Goal: Information Seeking & Learning: Learn about a topic

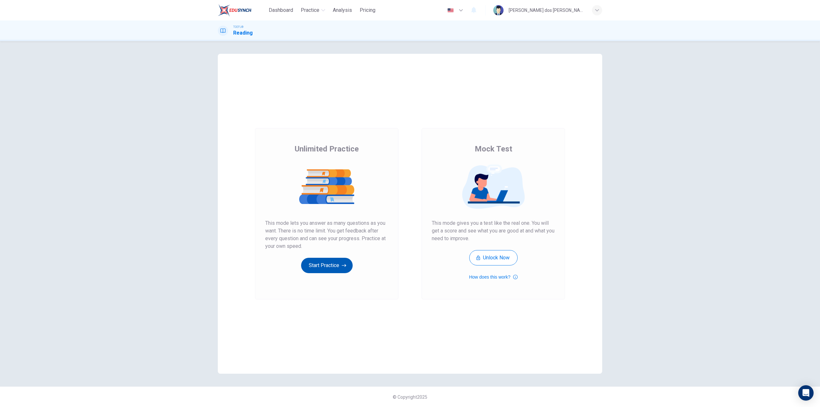
click at [341, 269] on button "Start Practice" at bounding box center [327, 265] width 52 height 15
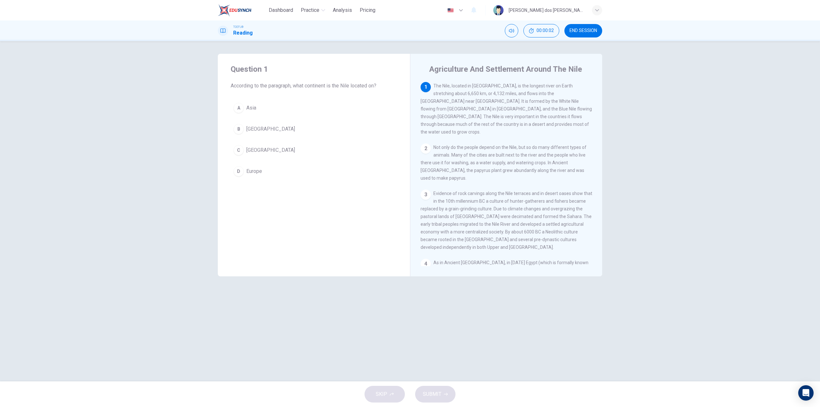
drag, startPoint x: 446, startPoint y: 69, endPoint x: 570, endPoint y: 73, distance: 124.0
click at [570, 73] on h4 "Agriculture And Settlement Around The Nile" at bounding box center [505, 69] width 153 height 10
drag, startPoint x: 439, startPoint y: 87, endPoint x: 537, endPoint y: 87, distance: 97.7
click at [537, 87] on span "The Nile, located in [GEOGRAPHIC_DATA], is the longest river on Earth stretchin…" at bounding box center [506, 108] width 171 height 51
click at [236, 148] on div "C" at bounding box center [239, 150] width 10 height 10
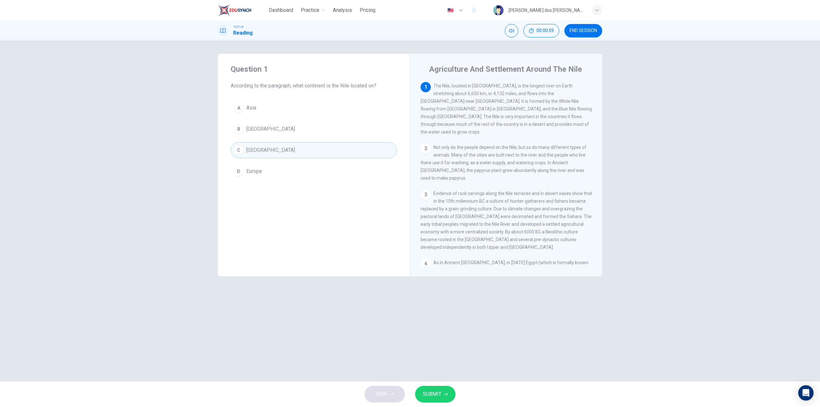
click at [445, 398] on button "SUBMIT" at bounding box center [435, 394] width 40 height 17
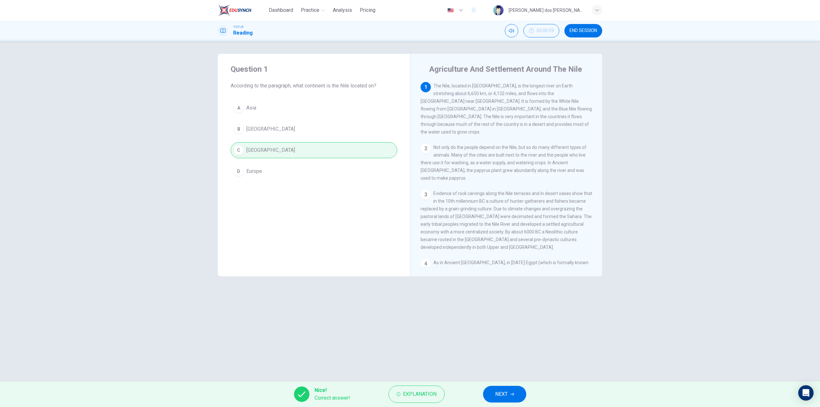
click at [493, 389] on button "NEXT" at bounding box center [504, 394] width 43 height 17
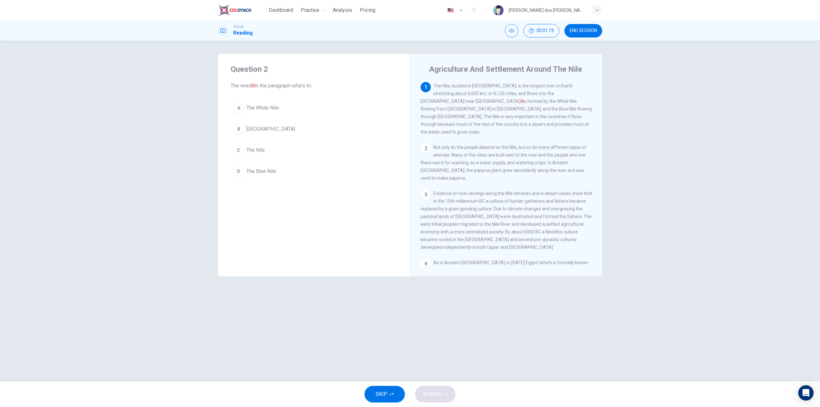
click at [243, 150] on div "C" at bounding box center [239, 150] width 10 height 10
click at [434, 387] on button "SUBMIT" at bounding box center [435, 394] width 40 height 17
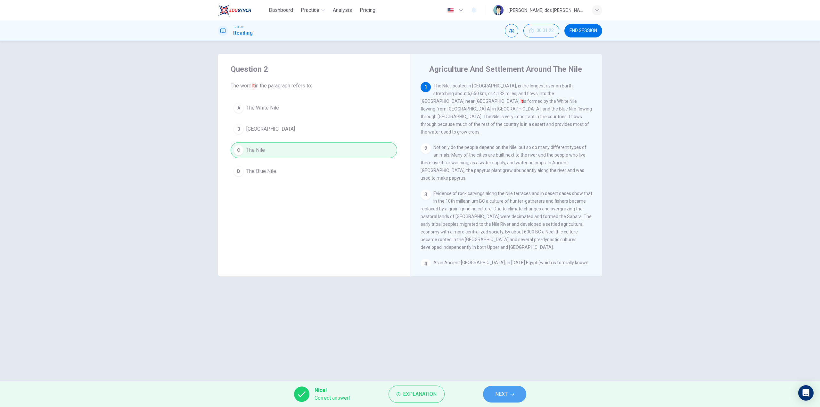
click at [510, 396] on button "NEXT" at bounding box center [504, 394] width 43 height 17
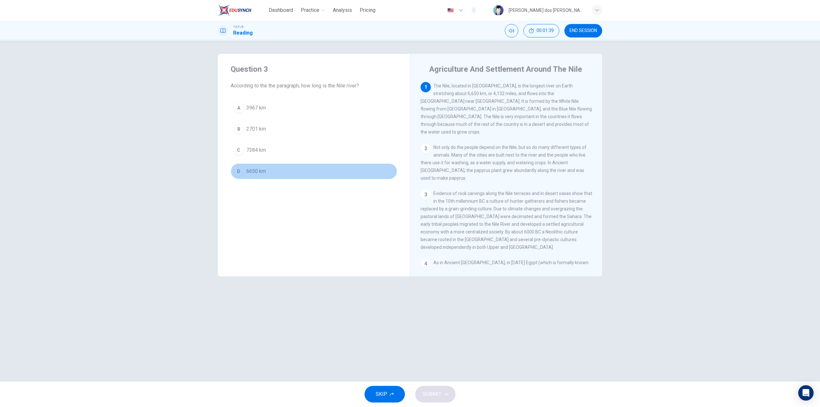
click at [241, 171] on div "D" at bounding box center [239, 171] width 10 height 10
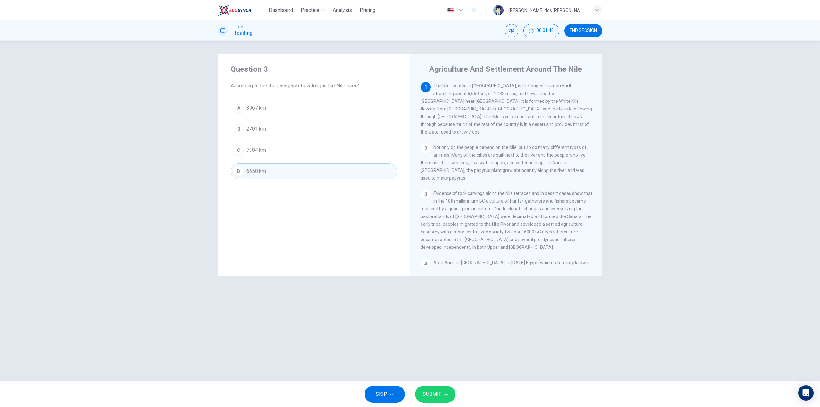
click at [429, 392] on span "SUBMIT" at bounding box center [432, 394] width 19 height 9
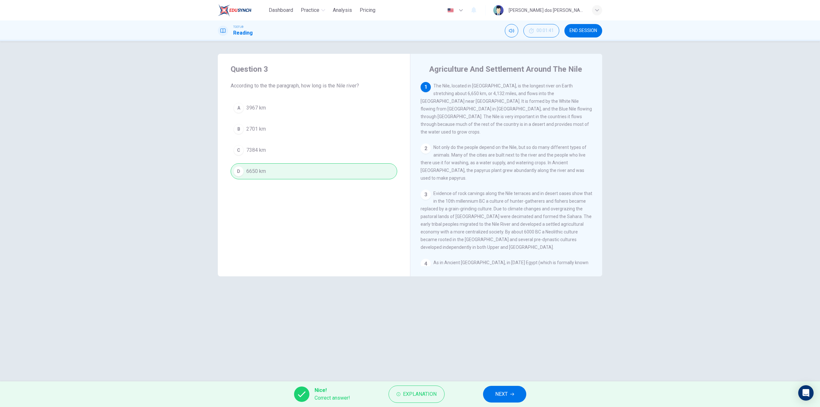
click at [500, 392] on span "NEXT" at bounding box center [501, 394] width 12 height 9
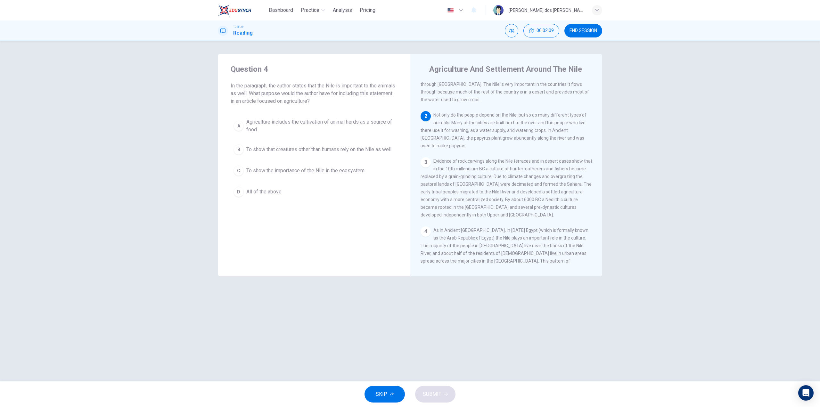
scroll to position [23, 0]
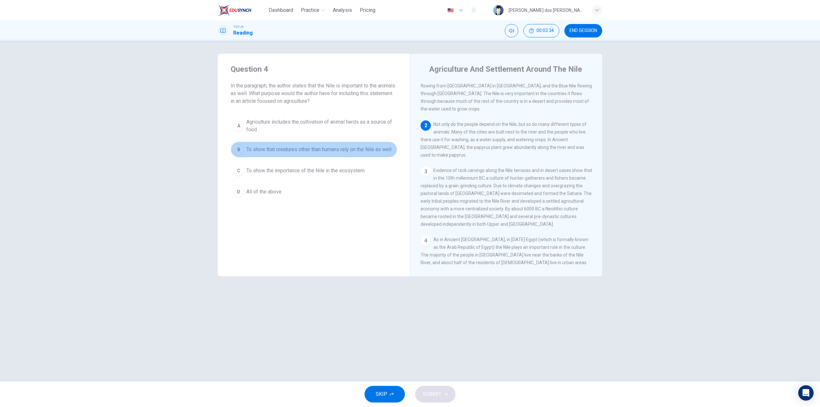
click at [240, 150] on div "B" at bounding box center [239, 149] width 10 height 10
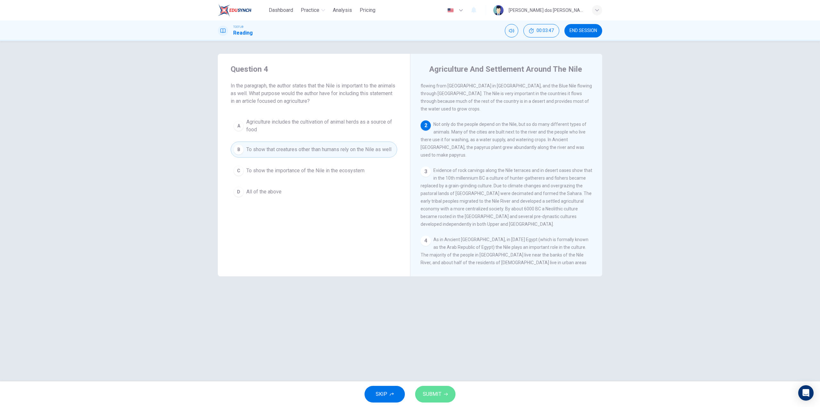
click at [451, 394] on button "SUBMIT" at bounding box center [435, 394] width 40 height 17
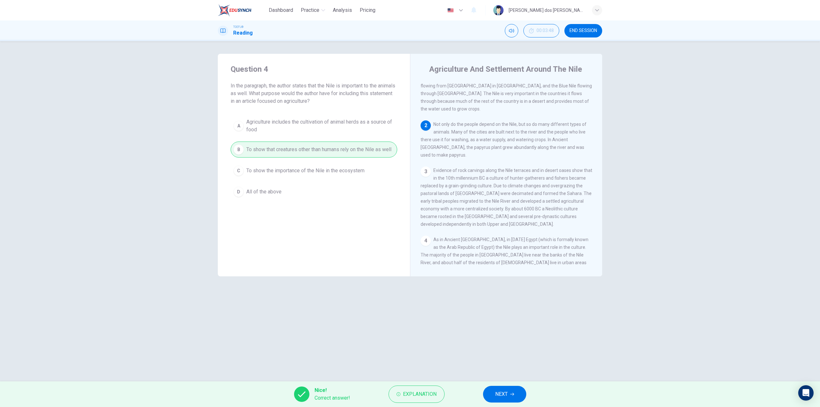
click at [504, 389] on button "NEXT" at bounding box center [504, 394] width 43 height 17
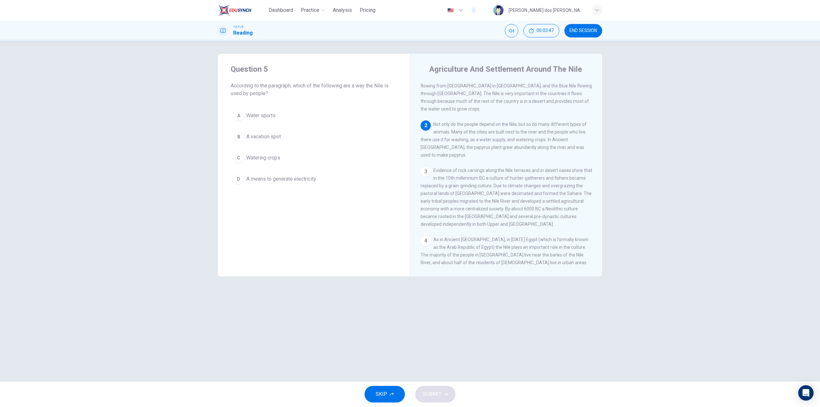
scroll to position [55, 0]
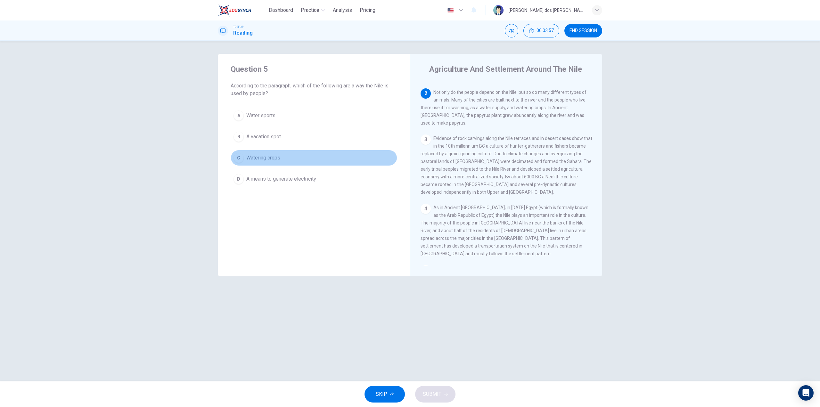
click at [232, 156] on button "C Watering crops" at bounding box center [314, 158] width 167 height 16
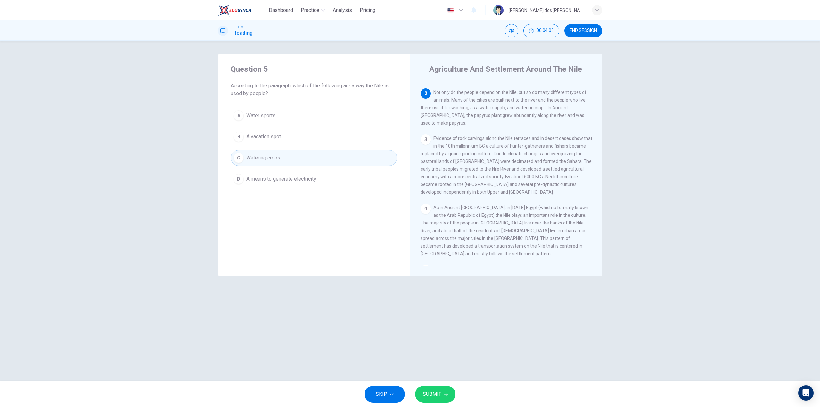
click at [429, 389] on button "SUBMIT" at bounding box center [435, 394] width 40 height 17
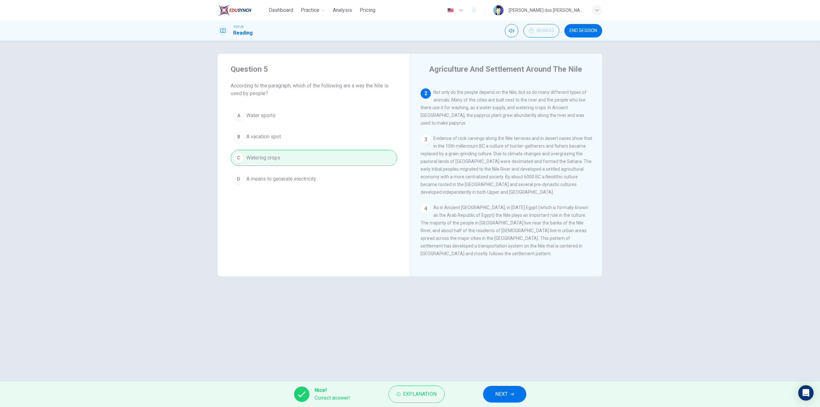
click at [511, 388] on button "NEXT" at bounding box center [504, 394] width 43 height 17
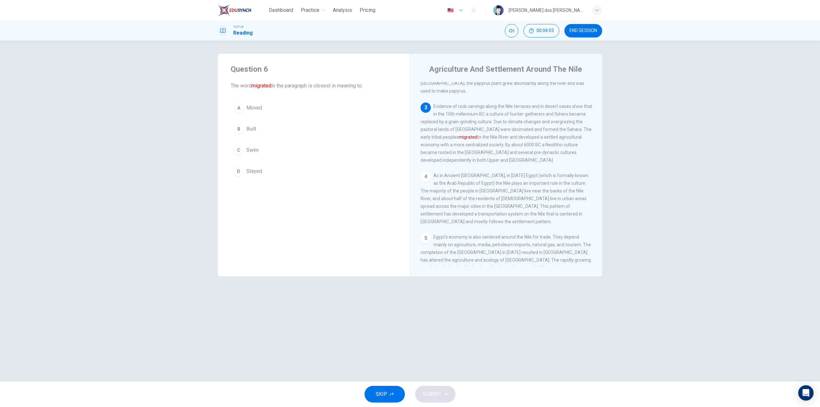
scroll to position [91, 0]
click at [243, 104] on button "A Moved" at bounding box center [314, 108] width 167 height 16
click at [448, 391] on button "SUBMIT" at bounding box center [435, 394] width 40 height 17
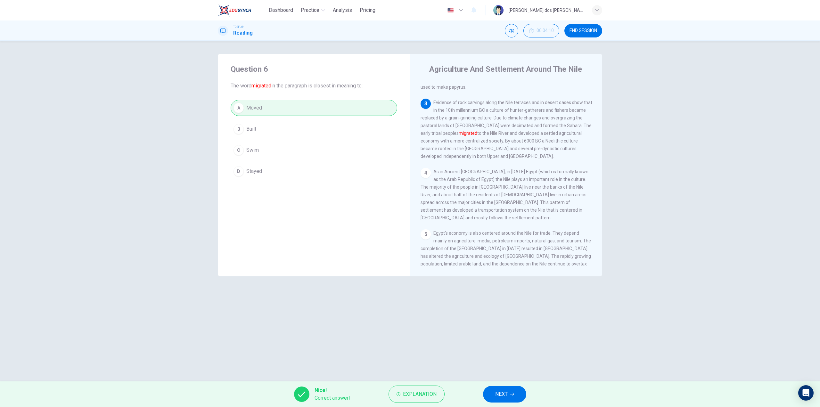
click at [504, 390] on span "NEXT" at bounding box center [501, 394] width 12 height 9
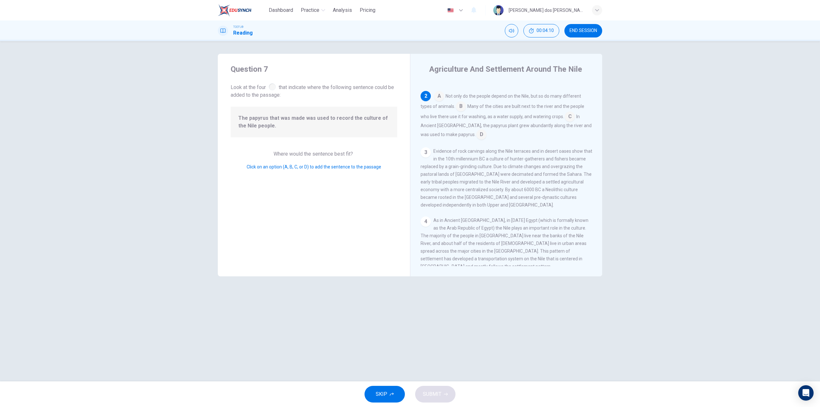
scroll to position [55, 0]
click at [476, 127] on input at bounding box center [481, 132] width 10 height 10
click at [443, 390] on button "SUBMIT" at bounding box center [435, 394] width 40 height 17
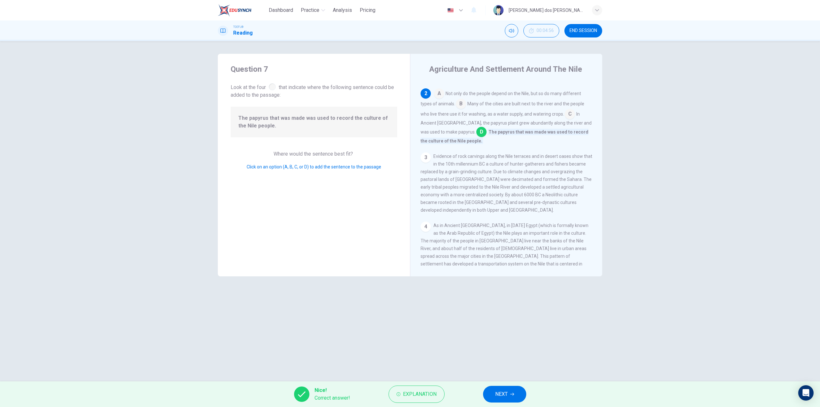
click at [505, 396] on span "NEXT" at bounding box center [501, 394] width 12 height 9
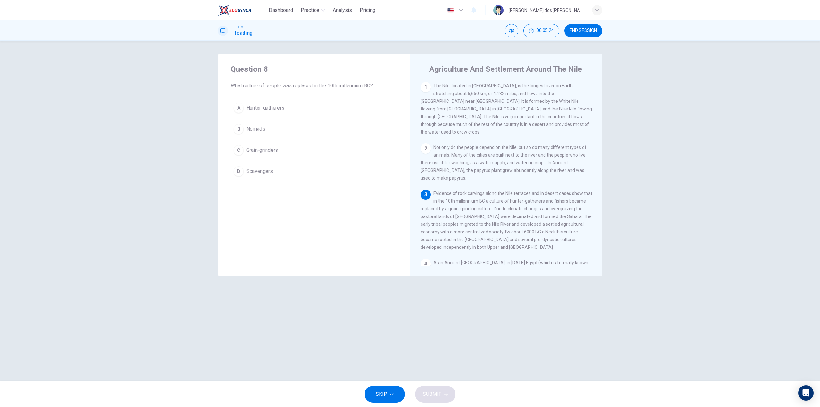
drag, startPoint x: 468, startPoint y: 198, endPoint x: 493, endPoint y: 196, distance: 25.0
click at [493, 196] on span "Evidence of rock carvings along the Nile terraces and in desert oases show that…" at bounding box center [507, 220] width 172 height 59
click at [240, 151] on div "C" at bounding box center [239, 150] width 10 height 10
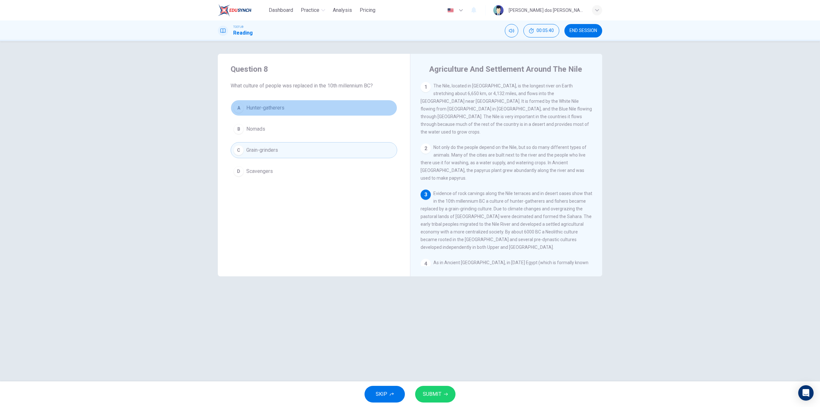
click at [259, 108] on span "Hunter-gatherers" at bounding box center [265, 108] width 38 height 8
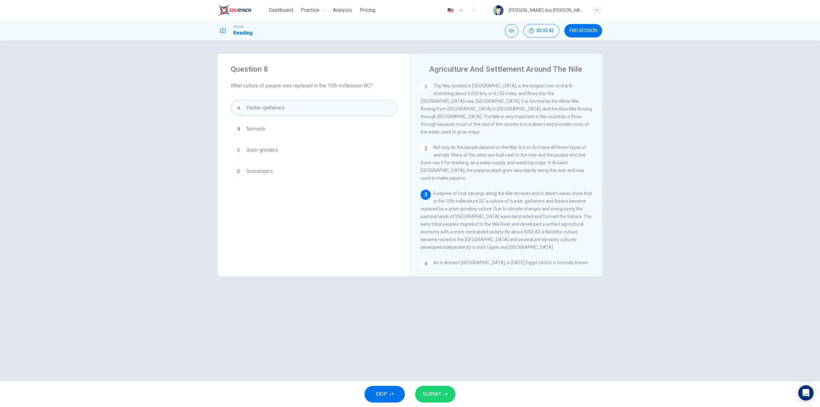
click at [443, 390] on button "SUBMIT" at bounding box center [435, 394] width 40 height 17
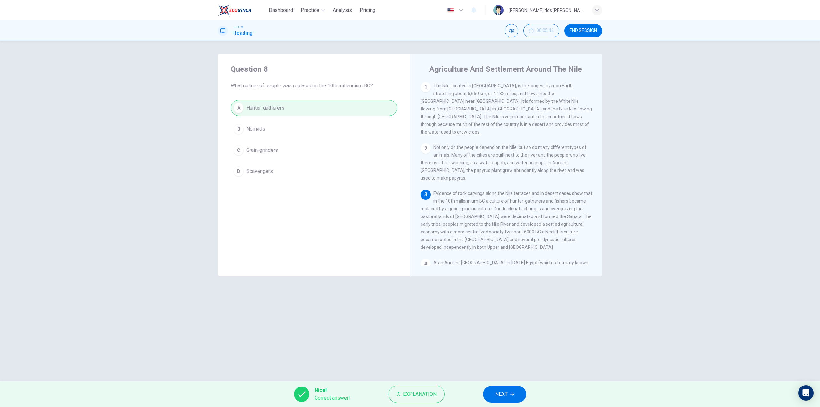
click at [495, 392] on button "NEXT" at bounding box center [504, 394] width 43 height 17
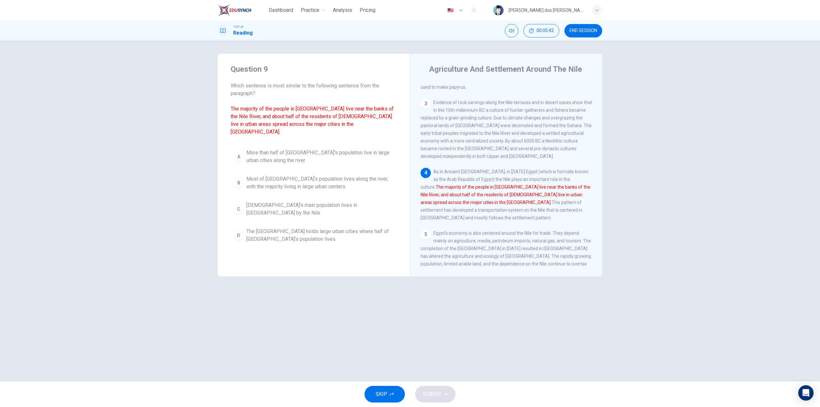
scroll to position [91, 0]
click at [238, 152] on div "A" at bounding box center [239, 157] width 10 height 10
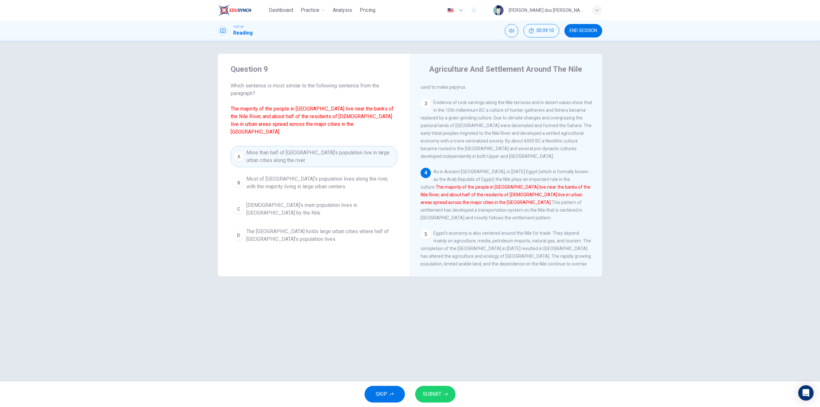
click at [239, 230] on div "D" at bounding box center [239, 235] width 10 height 10
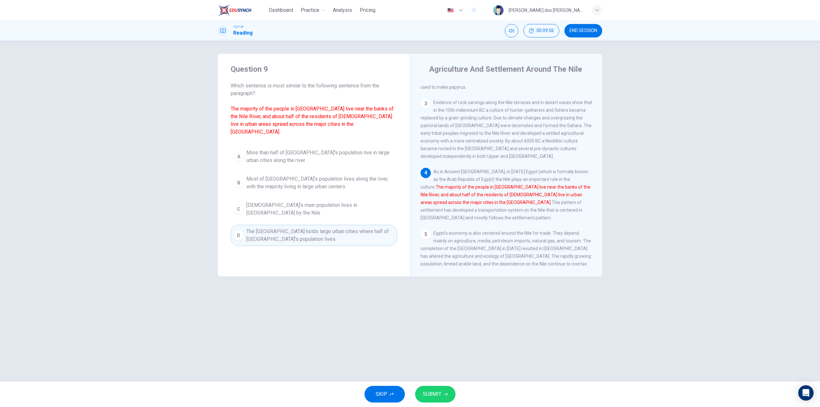
click at [249, 228] on span "The [GEOGRAPHIC_DATA] holds large urban cities where half of [GEOGRAPHIC_DATA]'…" at bounding box center [320, 235] width 148 height 15
click at [445, 399] on button "SUBMIT" at bounding box center [435, 394] width 40 height 17
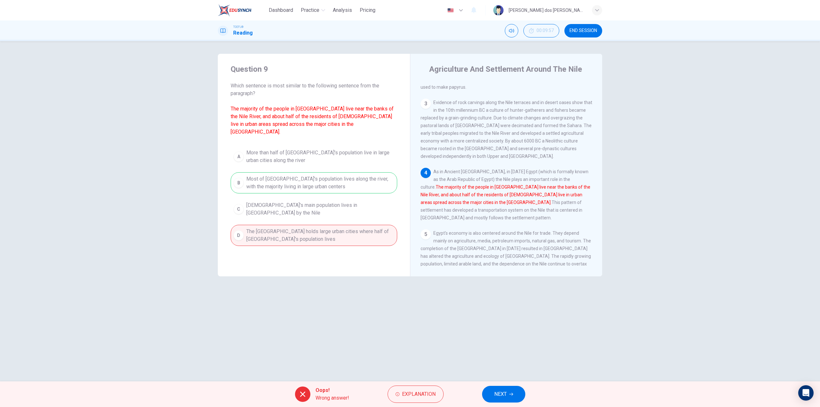
drag, startPoint x: 495, startPoint y: 385, endPoint x: 447, endPoint y: 381, distance: 47.2
click at [466, 384] on div "Oops! Wrong answer! Explanation NEXT" at bounding box center [410, 394] width 820 height 26
click at [427, 394] on span "Explanation" at bounding box center [419, 394] width 34 height 9
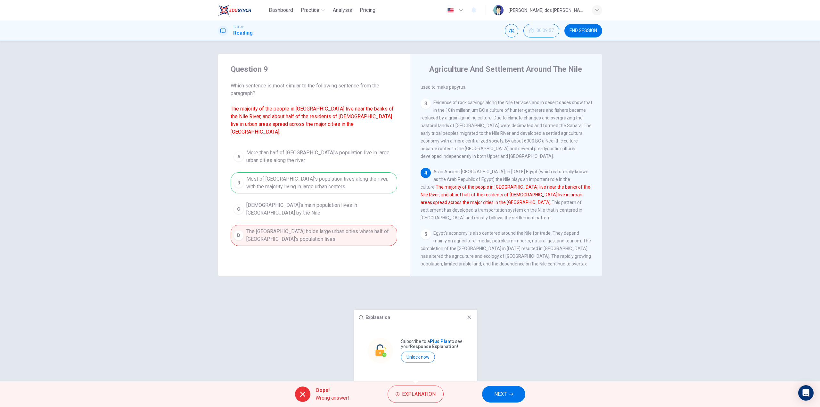
click at [467, 316] on icon at bounding box center [469, 317] width 5 height 5
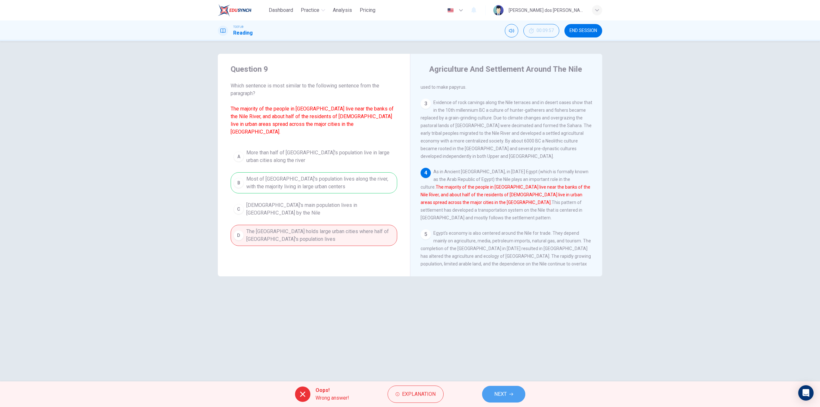
click at [518, 391] on button "NEXT" at bounding box center [503, 394] width 43 height 17
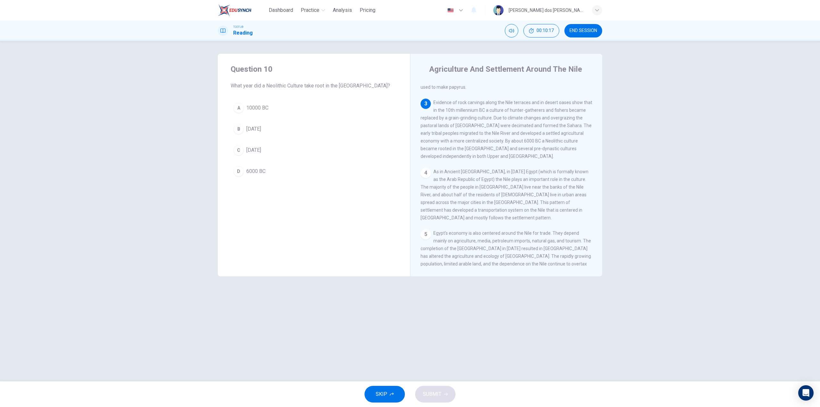
drag, startPoint x: 516, startPoint y: 128, endPoint x: 540, endPoint y: 128, distance: 24.7
click at [540, 128] on span "Evidence of rock carvings along the Nile terraces and in desert oases show that…" at bounding box center [507, 129] width 172 height 59
click at [240, 173] on div "D" at bounding box center [239, 171] width 10 height 10
click at [431, 396] on span "SUBMIT" at bounding box center [432, 394] width 19 height 9
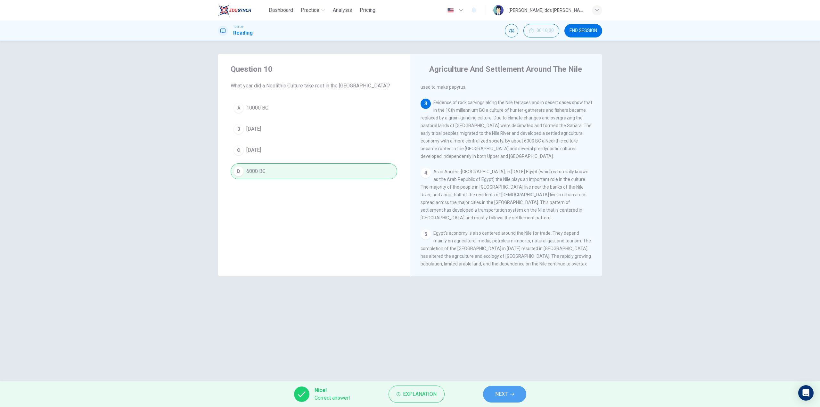
click at [498, 399] on button "NEXT" at bounding box center [504, 394] width 43 height 17
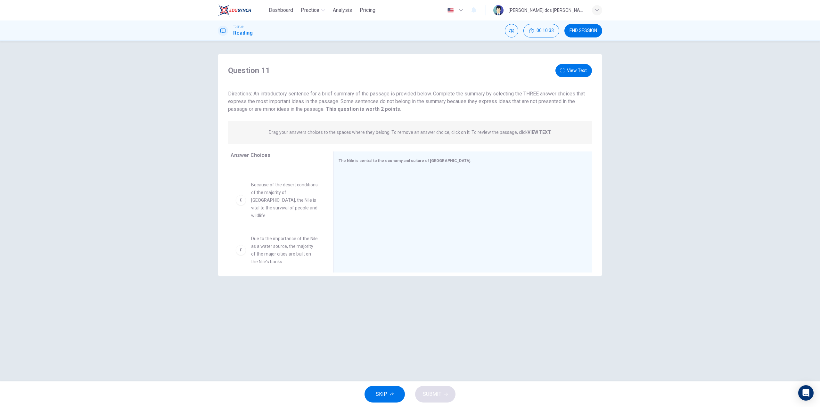
scroll to position [0, 0]
drag, startPoint x: 289, startPoint y: 185, endPoint x: 415, endPoint y: 166, distance: 127.7
drag, startPoint x: 400, startPoint y: 169, endPoint x: 291, endPoint y: 158, distance: 109.8
click at [584, 68] on button "View Text" at bounding box center [573, 70] width 37 height 13
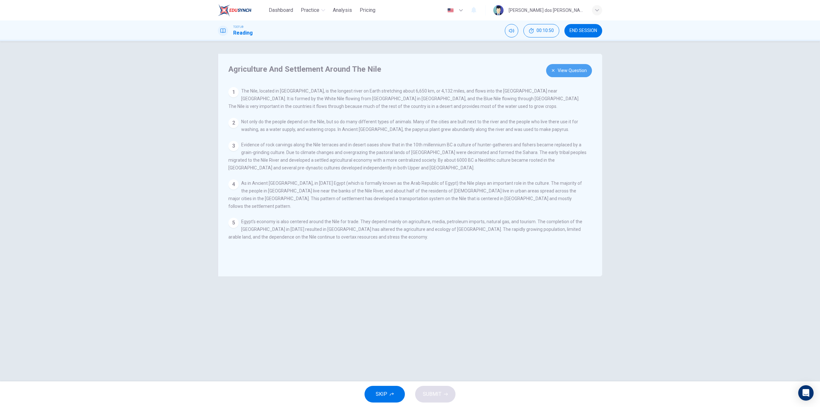
click at [577, 70] on button "View Question" at bounding box center [569, 70] width 46 height 13
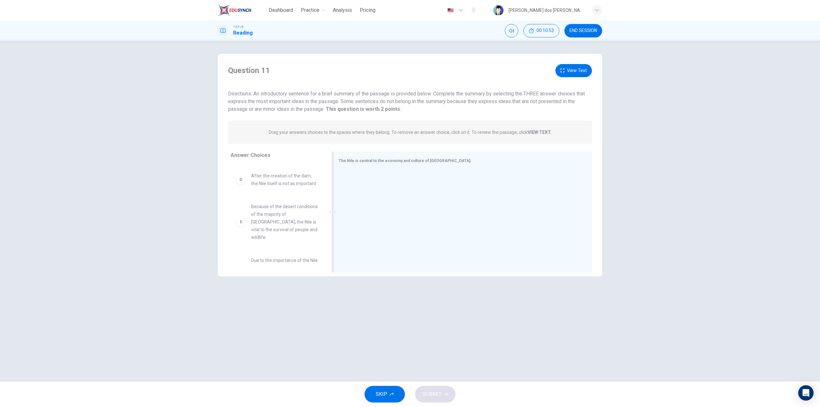
scroll to position [150, 0]
drag, startPoint x: 276, startPoint y: 243, endPoint x: 386, endPoint y: 176, distance: 128.4
click at [568, 69] on button "View Text" at bounding box center [573, 70] width 37 height 13
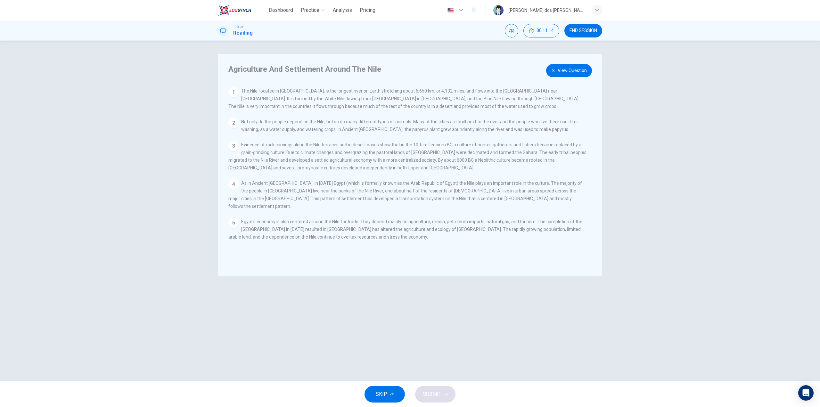
click at [553, 70] on icon "button" at bounding box center [553, 70] width 3 height 3
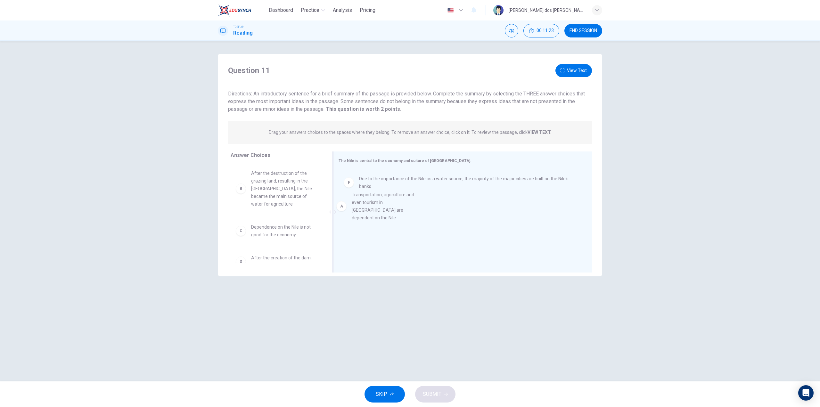
drag, startPoint x: 286, startPoint y: 179, endPoint x: 400, endPoint y: 199, distance: 116.0
click at [577, 75] on button "View Text" at bounding box center [573, 70] width 37 height 13
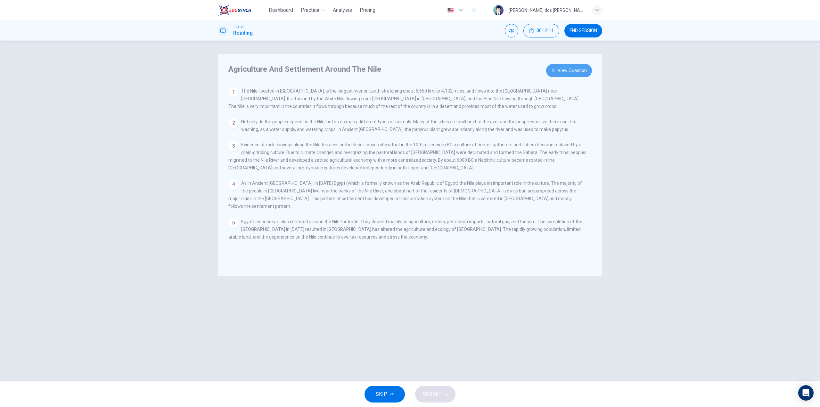
click at [564, 68] on button "View Question" at bounding box center [569, 70] width 46 height 13
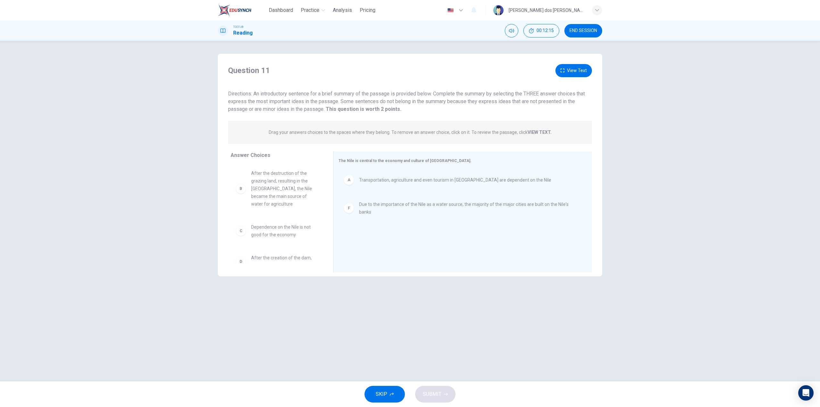
scroll to position [0, 0]
click at [563, 73] on button "View Text" at bounding box center [573, 70] width 37 height 13
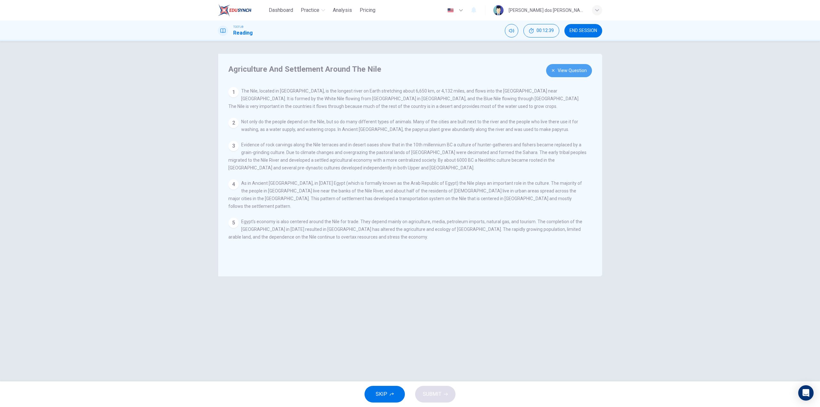
click at [562, 73] on button "View Question" at bounding box center [569, 70] width 46 height 13
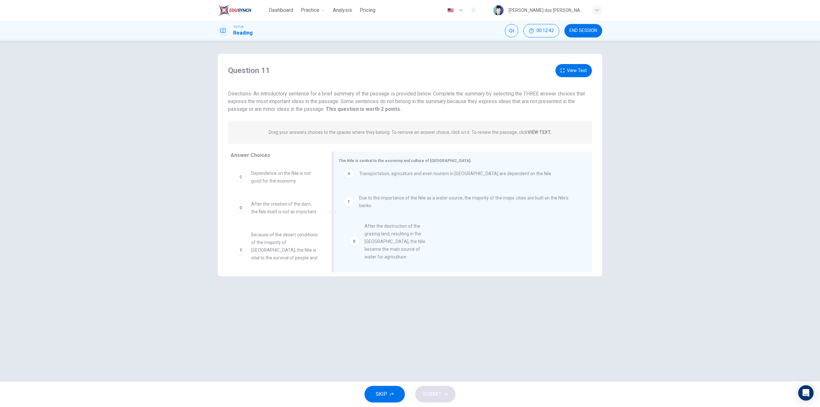
scroll to position [11, 0]
drag, startPoint x: 290, startPoint y: 192, endPoint x: 407, endPoint y: 245, distance: 128.7
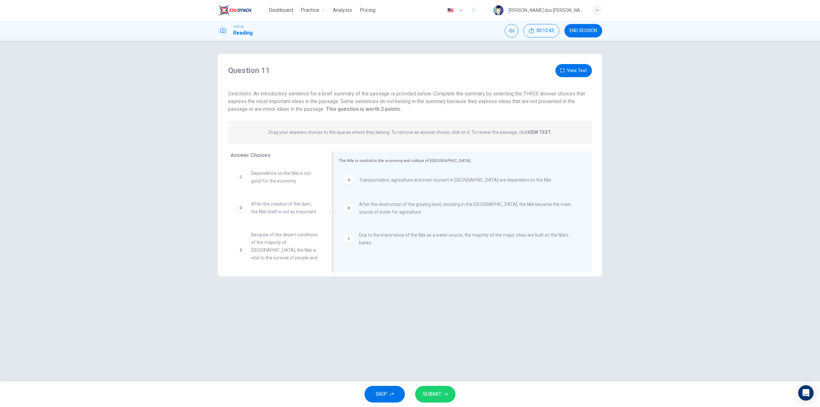
scroll to position [0, 0]
click at [576, 71] on button "View Text" at bounding box center [573, 70] width 37 height 13
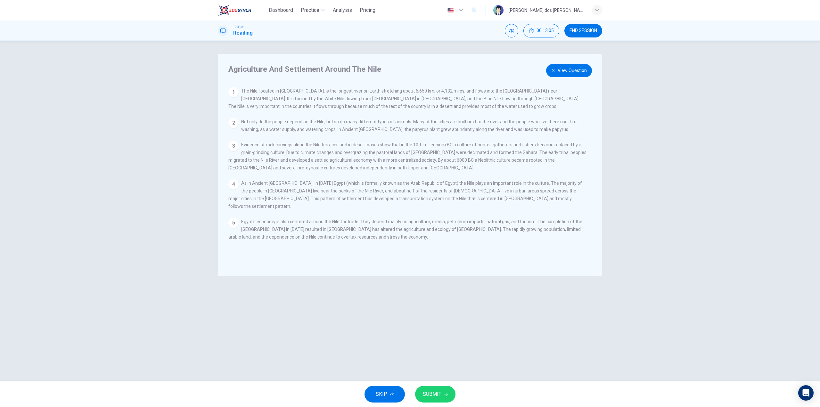
click at [565, 74] on button "View Question" at bounding box center [569, 70] width 46 height 13
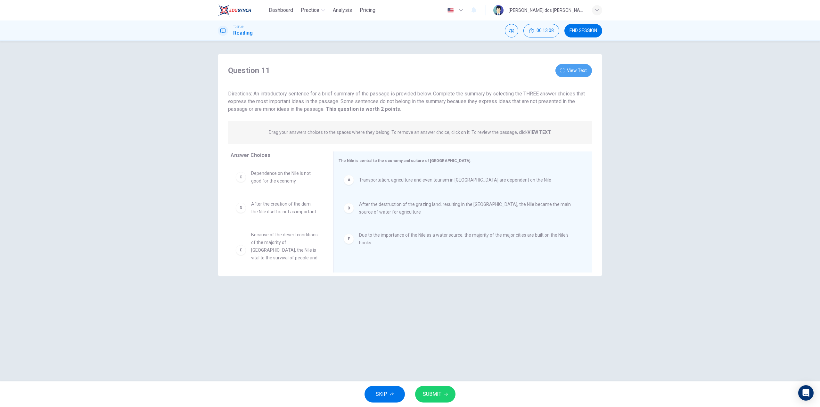
click at [569, 69] on button "View Text" at bounding box center [573, 70] width 37 height 13
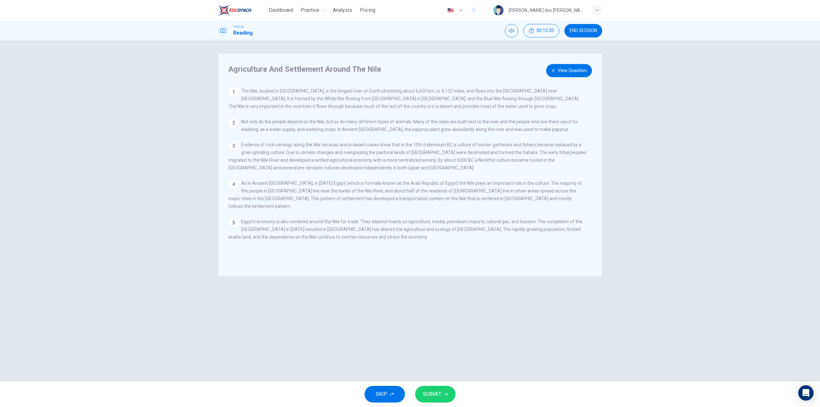
click at [561, 70] on button "View Question" at bounding box center [569, 70] width 46 height 13
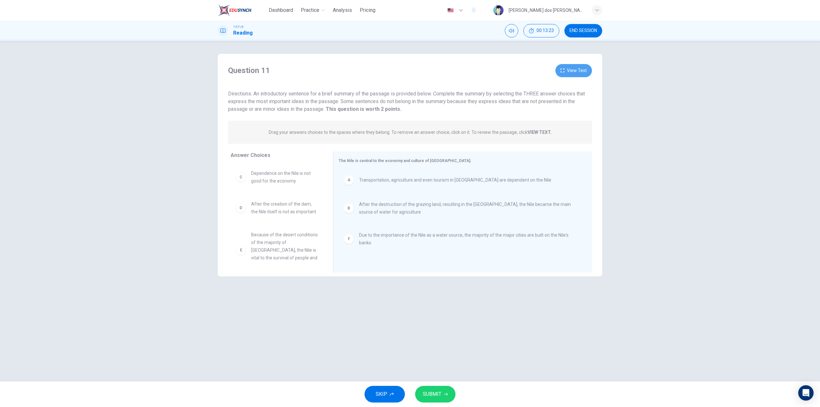
click at [561, 70] on button "View Text" at bounding box center [573, 70] width 37 height 13
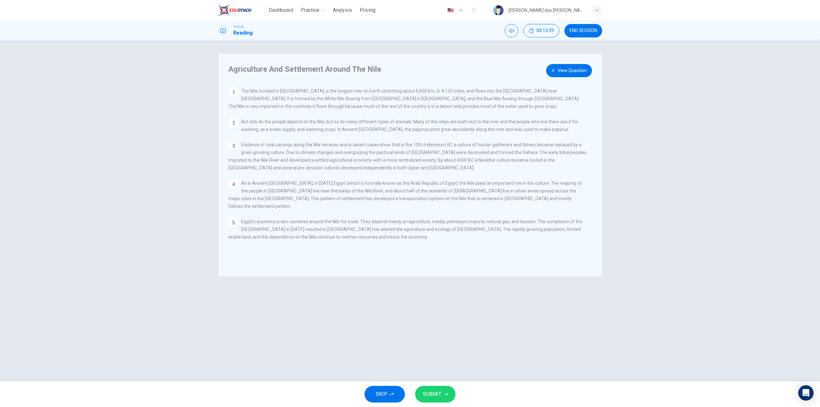
click at [561, 70] on button "View Question" at bounding box center [569, 70] width 46 height 13
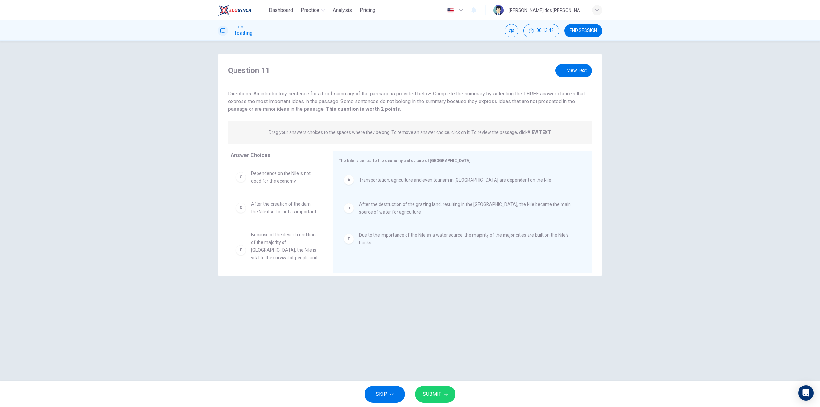
click at [572, 72] on button "View Text" at bounding box center [573, 70] width 37 height 13
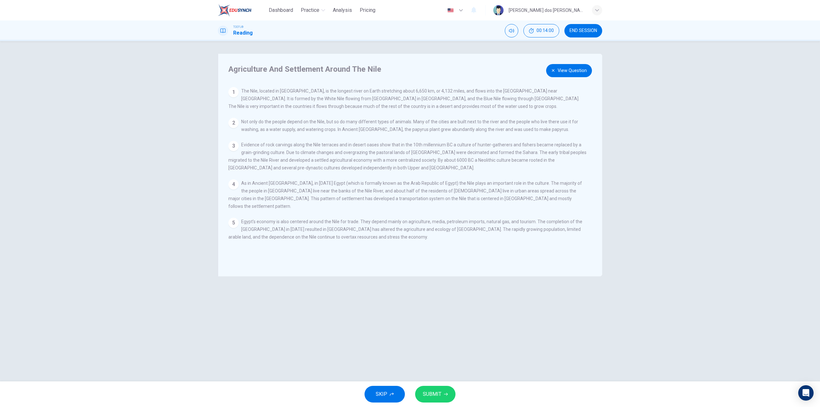
click at [559, 74] on button "View Question" at bounding box center [569, 70] width 46 height 13
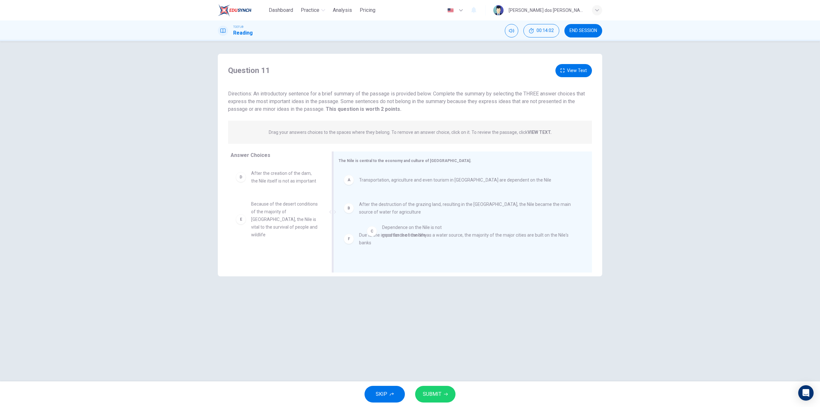
drag, startPoint x: 331, startPoint y: 185, endPoint x: 415, endPoint y: 246, distance: 103.9
drag, startPoint x: 354, startPoint y: 237, endPoint x: 225, endPoint y: 220, distance: 130.5
drag, startPoint x: 285, startPoint y: 176, endPoint x: 384, endPoint y: 235, distance: 115.4
click at [281, 225] on span "Because of the desert conditions of the majority of [GEOGRAPHIC_DATA], the Nile…" at bounding box center [284, 219] width 67 height 38
drag, startPoint x: 371, startPoint y: 215, endPoint x: 262, endPoint y: 205, distance: 109.0
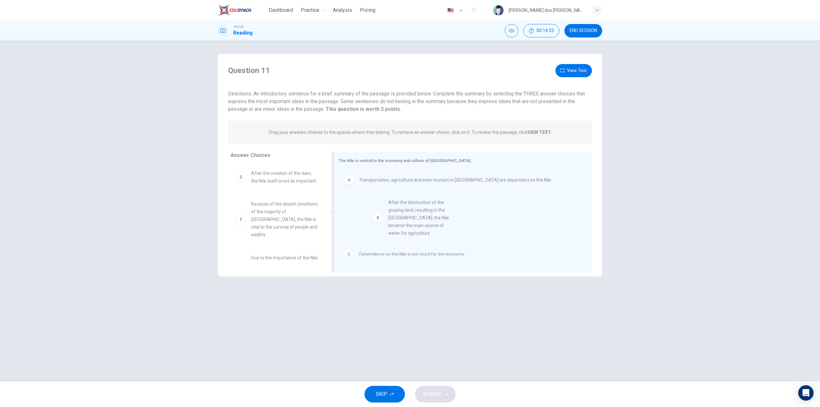
drag, startPoint x: 285, startPoint y: 199, endPoint x: 422, endPoint y: 224, distance: 138.8
drag, startPoint x: 407, startPoint y: 240, endPoint x: 283, endPoint y: 206, distance: 129.1
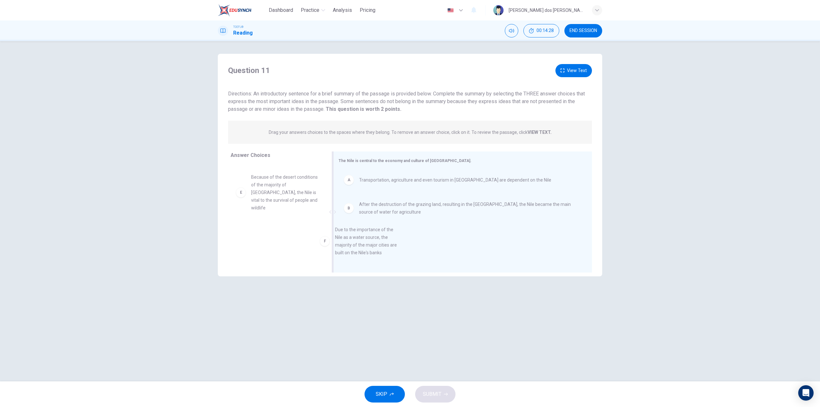
scroll to position [4, 0]
drag, startPoint x: 289, startPoint y: 237, endPoint x: 381, endPoint y: 235, distance: 91.6
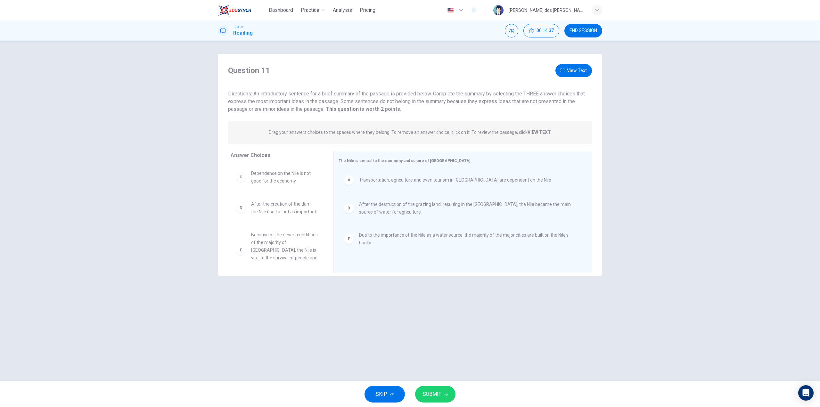
scroll to position [12, 0]
drag, startPoint x: 281, startPoint y: 237, endPoint x: 425, endPoint y: 191, distance: 151.8
drag, startPoint x: 362, startPoint y: 209, endPoint x: 234, endPoint y: 190, distance: 129.9
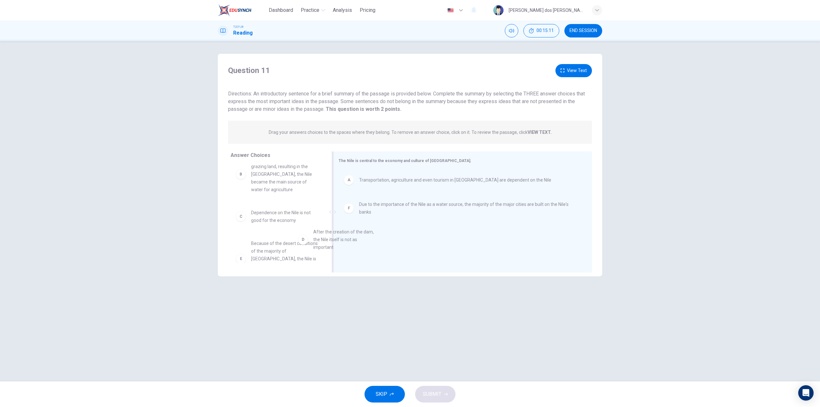
scroll to position [15, 0]
drag, startPoint x: 275, startPoint y: 253, endPoint x: 416, endPoint y: 230, distance: 142.8
drag, startPoint x: 409, startPoint y: 208, endPoint x: 277, endPoint y: 206, distance: 131.7
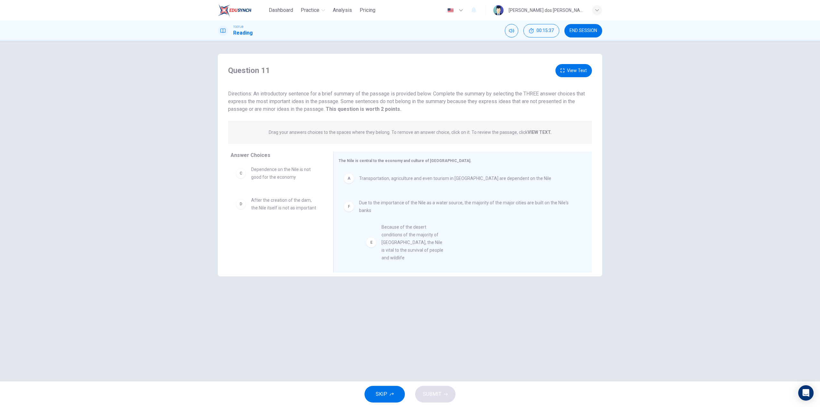
drag, startPoint x: 280, startPoint y: 244, endPoint x: 414, endPoint y: 239, distance: 134.6
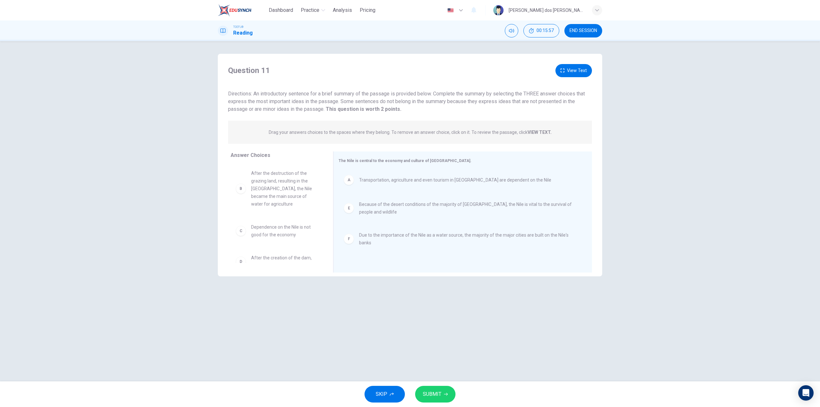
scroll to position [19, 0]
click at [581, 69] on button "View Text" at bounding box center [573, 70] width 37 height 13
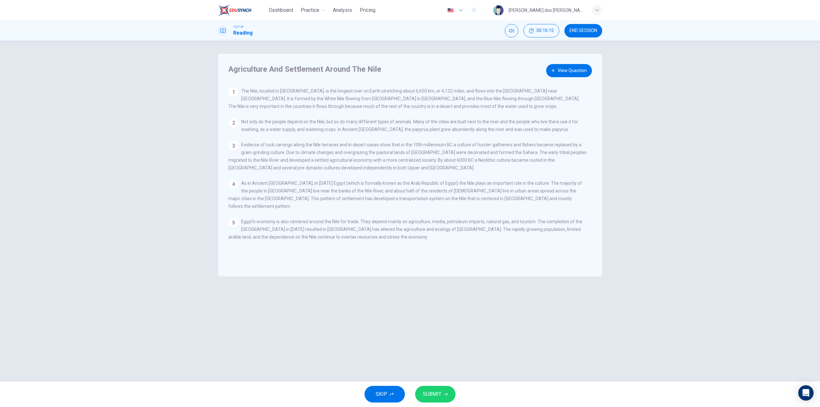
click at [581, 69] on button "View Question" at bounding box center [569, 70] width 46 height 13
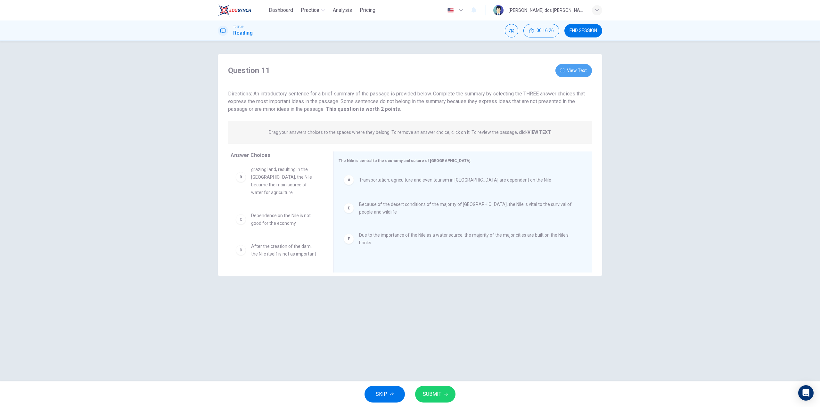
click at [578, 75] on button "View Text" at bounding box center [573, 70] width 37 height 13
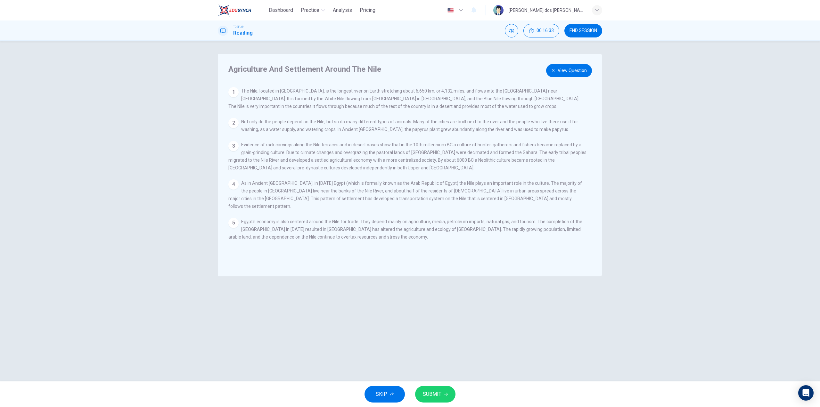
click at [559, 68] on button "View Question" at bounding box center [569, 70] width 46 height 13
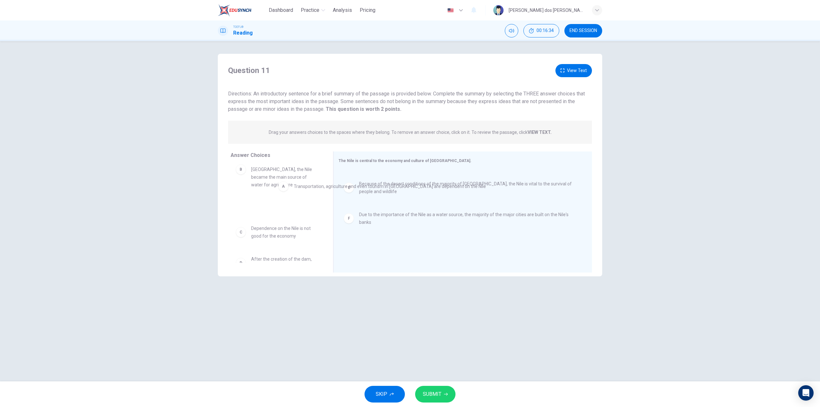
scroll to position [19, 0]
drag, startPoint x: 400, startPoint y: 184, endPoint x: 267, endPoint y: 220, distance: 138.0
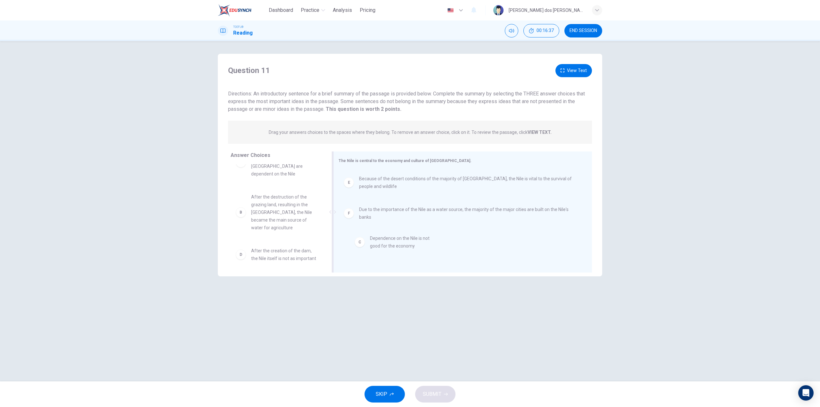
drag, startPoint x: 289, startPoint y: 250, endPoint x: 403, endPoint y: 245, distance: 114.5
click at [433, 394] on span "SUBMIT" at bounding box center [432, 394] width 19 height 9
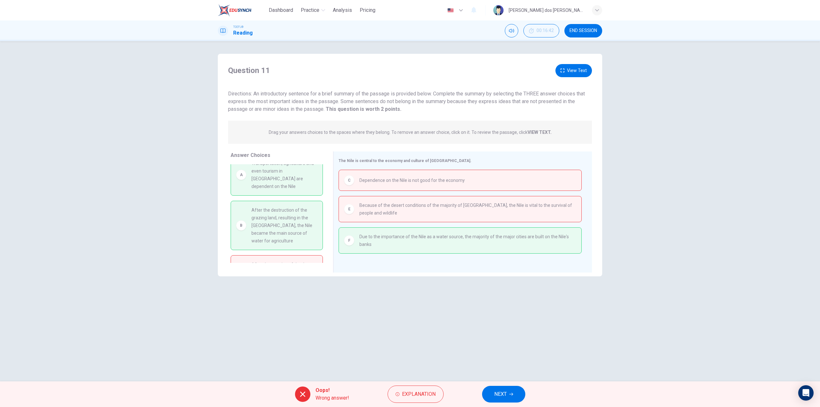
scroll to position [0, 0]
drag, startPoint x: 294, startPoint y: 183, endPoint x: 417, endPoint y: 185, distance: 123.0
click at [417, 185] on div "Answer Choices A Transportation, agriculture and even tourism in [GEOGRAPHIC_DA…" at bounding box center [410, 214] width 384 height 124
click at [594, 35] on button "END SESSION" at bounding box center [583, 30] width 38 height 13
